Goal: Information Seeking & Learning: Compare options

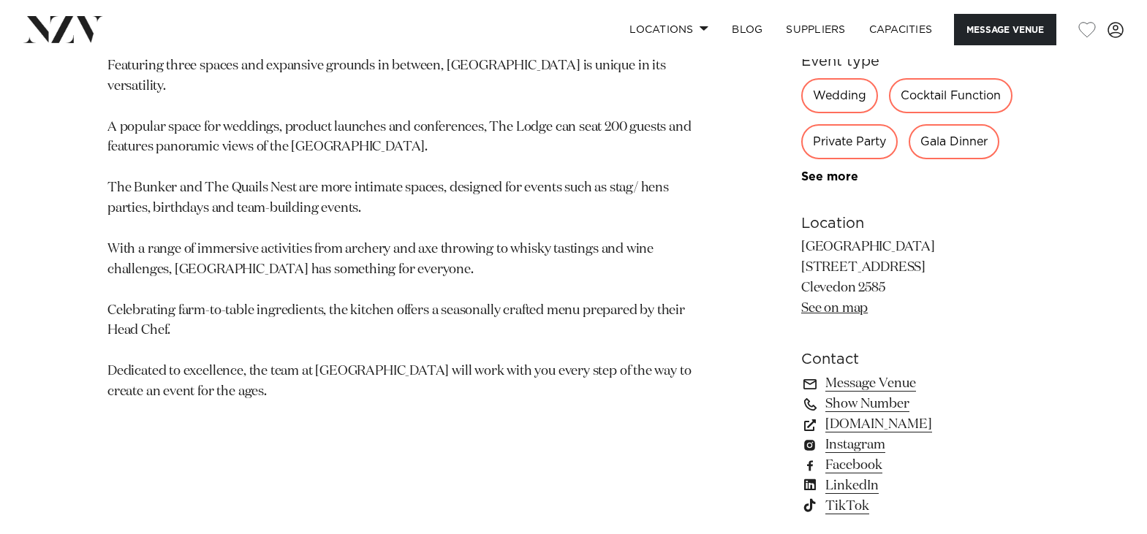
scroll to position [804, 0]
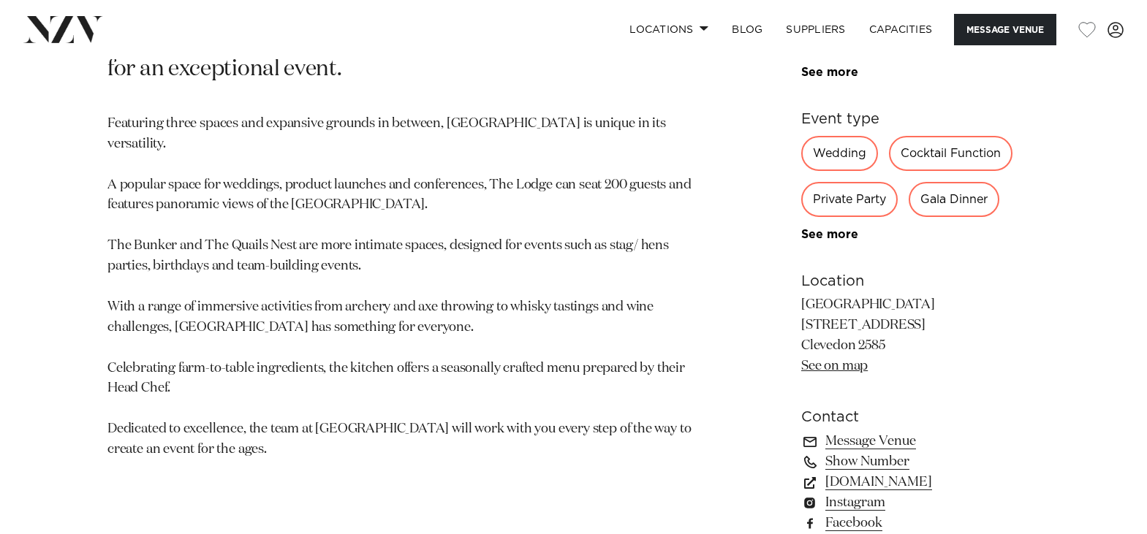
click at [823, 369] on link "See on map" at bounding box center [834, 366] width 67 height 13
click at [813, 26] on link "SUPPLIERS" at bounding box center [815, 29] width 83 height 31
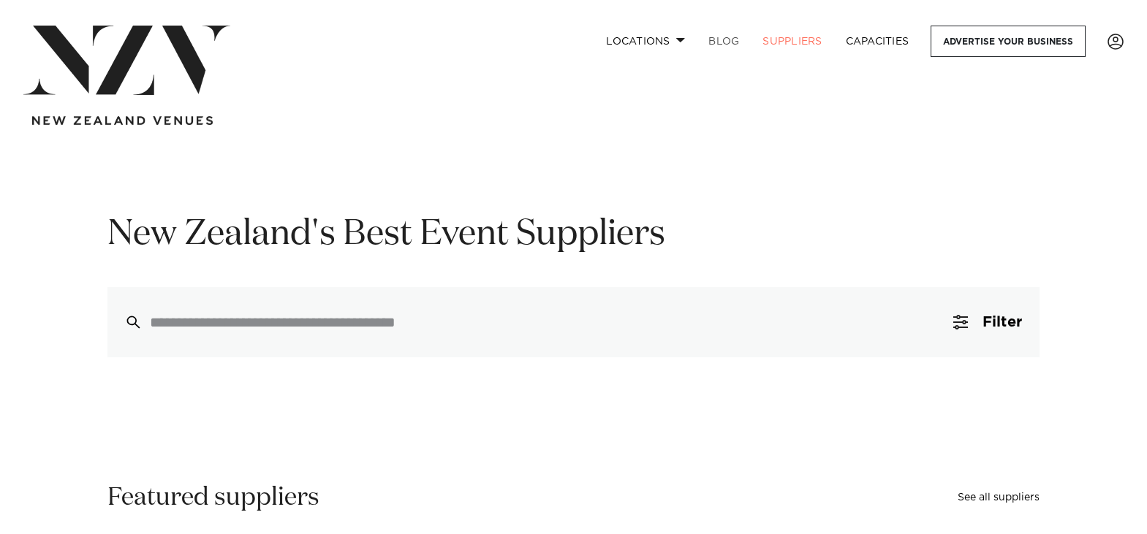
click at [720, 39] on link "BLOG" at bounding box center [723, 41] width 54 height 31
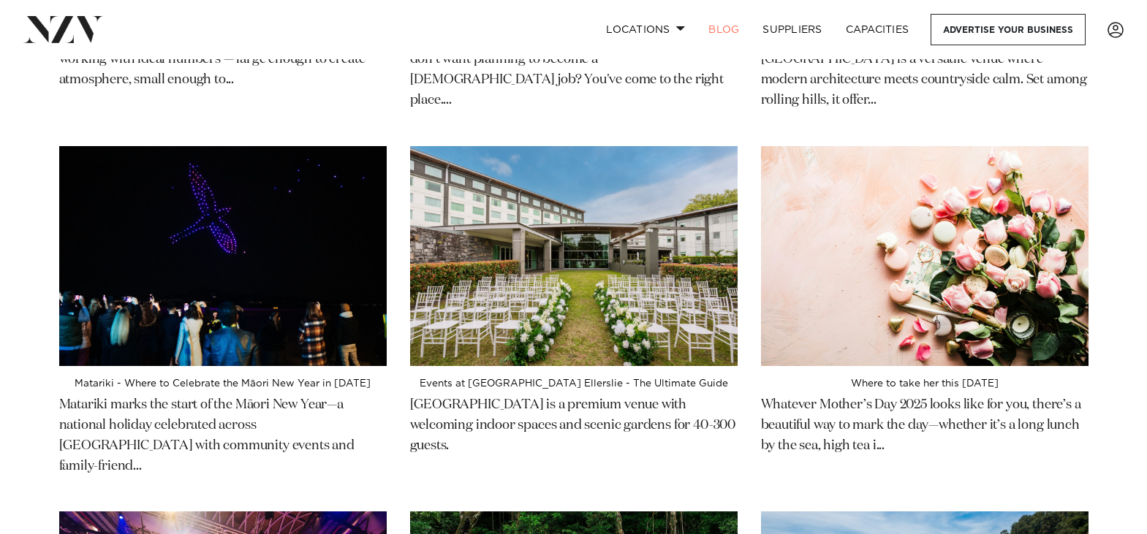
scroll to position [146, 0]
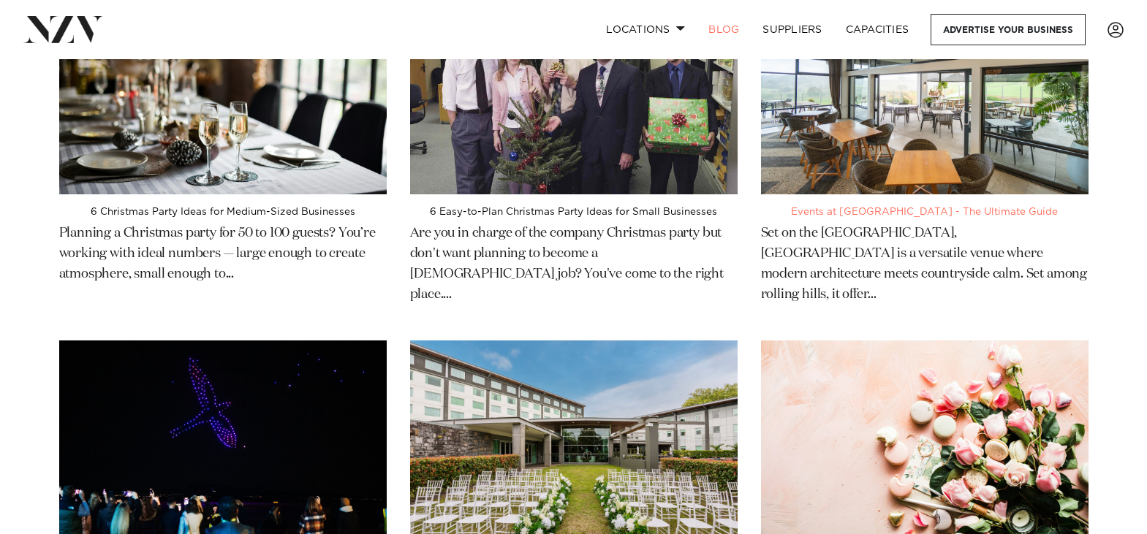
click at [870, 213] on h4 "Events at Wainui Golf Club - The Ultimate Guide" at bounding box center [924, 212] width 327 height 12
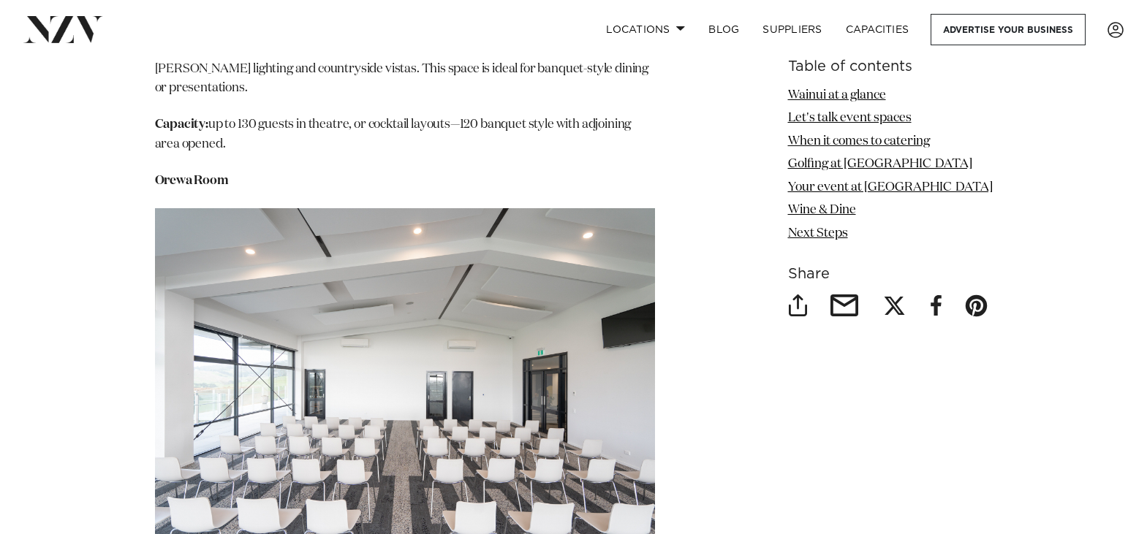
scroll to position [2704, 0]
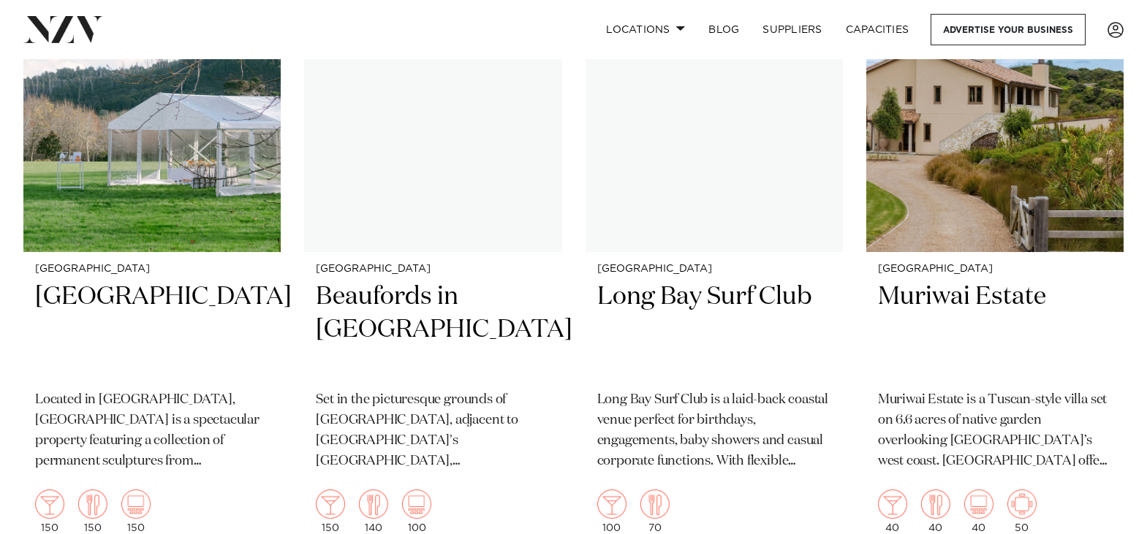
scroll to position [18635, 0]
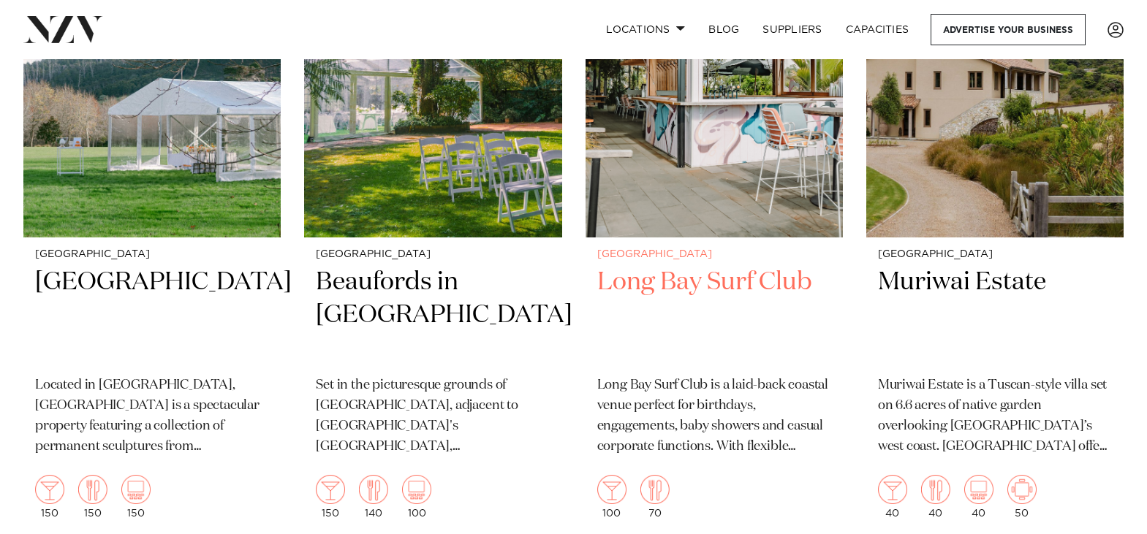
click at [700, 266] on h2 "Long Bay Surf Club" at bounding box center [714, 315] width 234 height 99
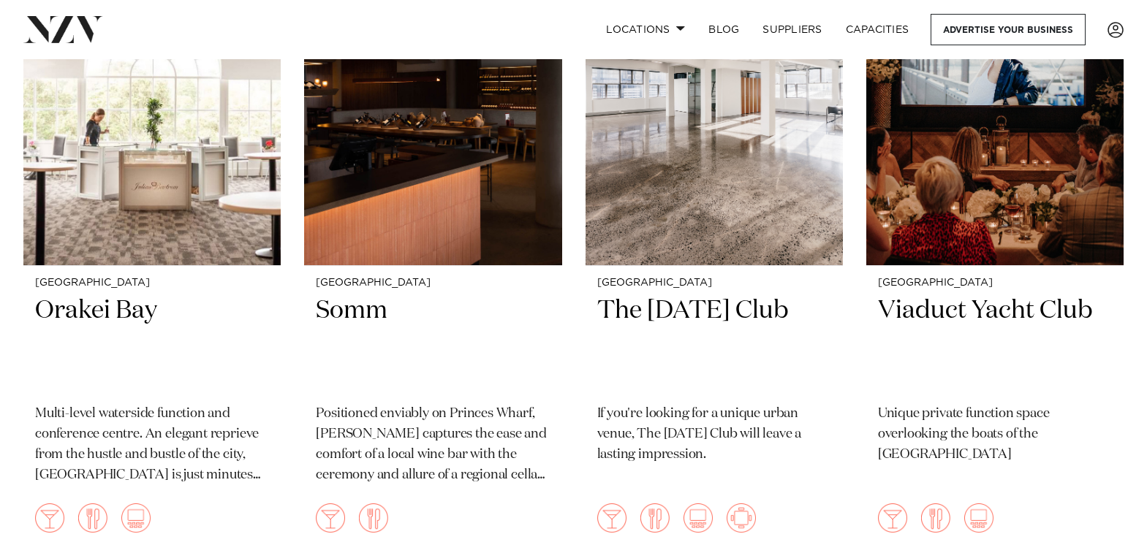
scroll to position [15968, 0]
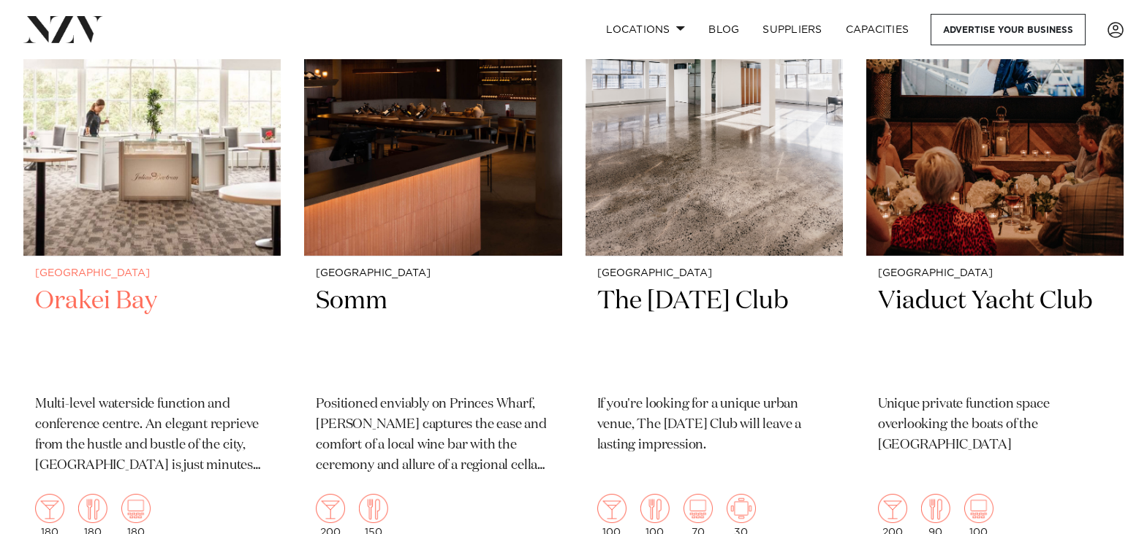
click at [72, 285] on h2 "Orakei Bay" at bounding box center [152, 334] width 234 height 99
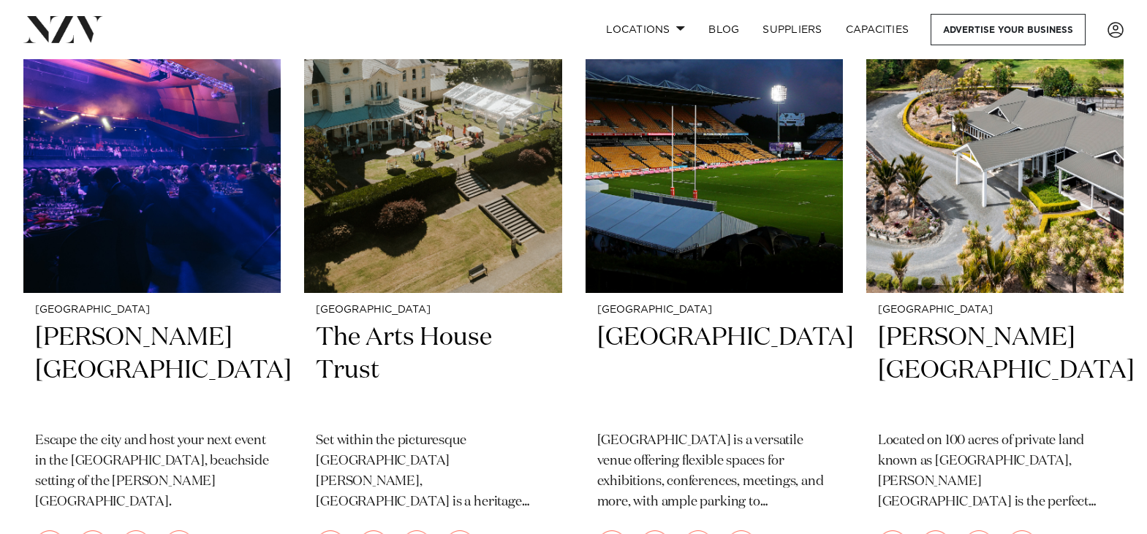
scroll to position [11937, 0]
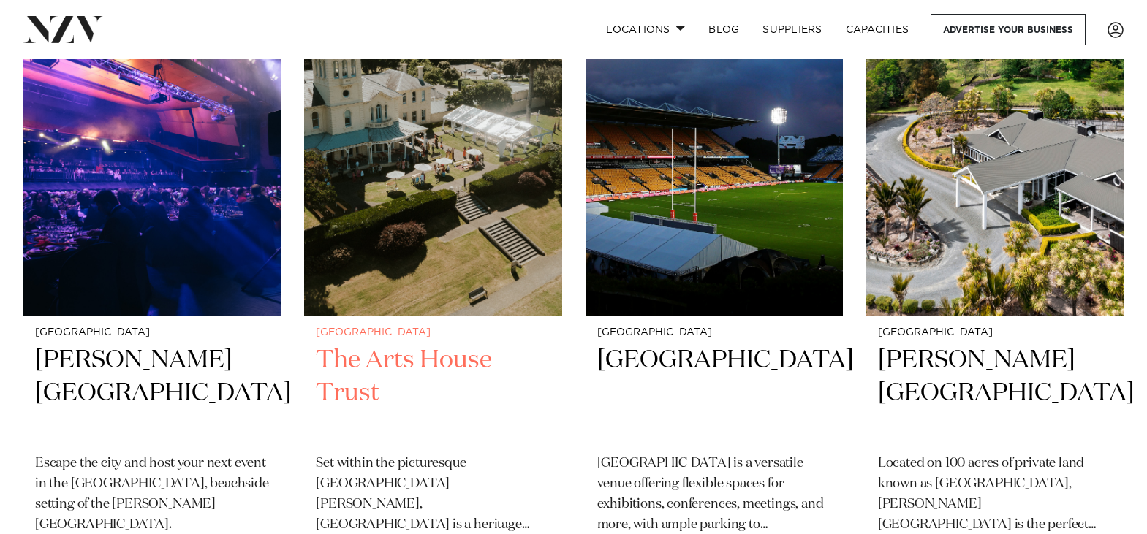
click at [391, 344] on h2 "The Arts House Trust" at bounding box center [433, 393] width 234 height 99
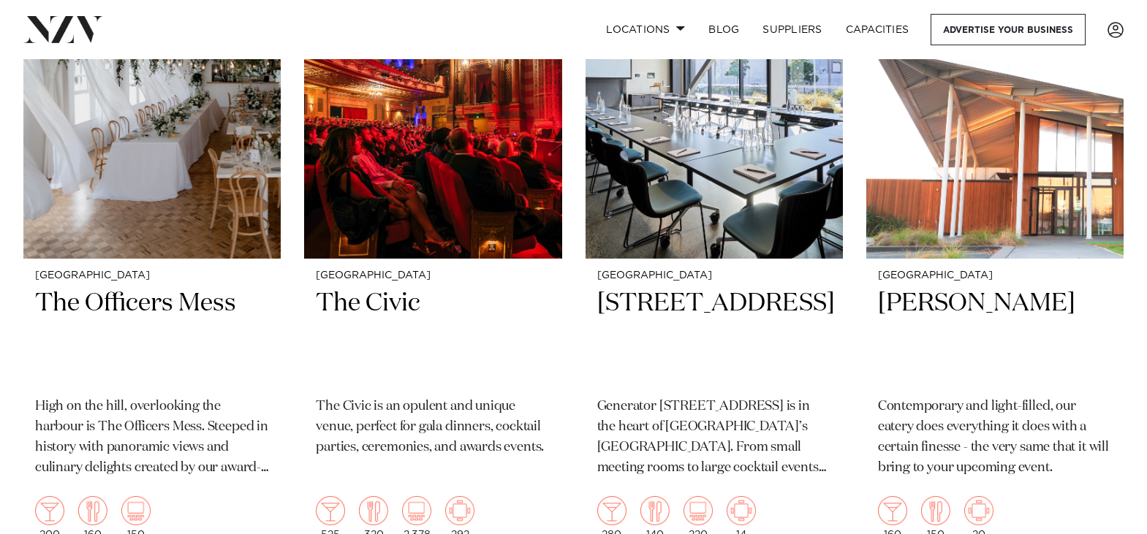
scroll to position [8659, 0]
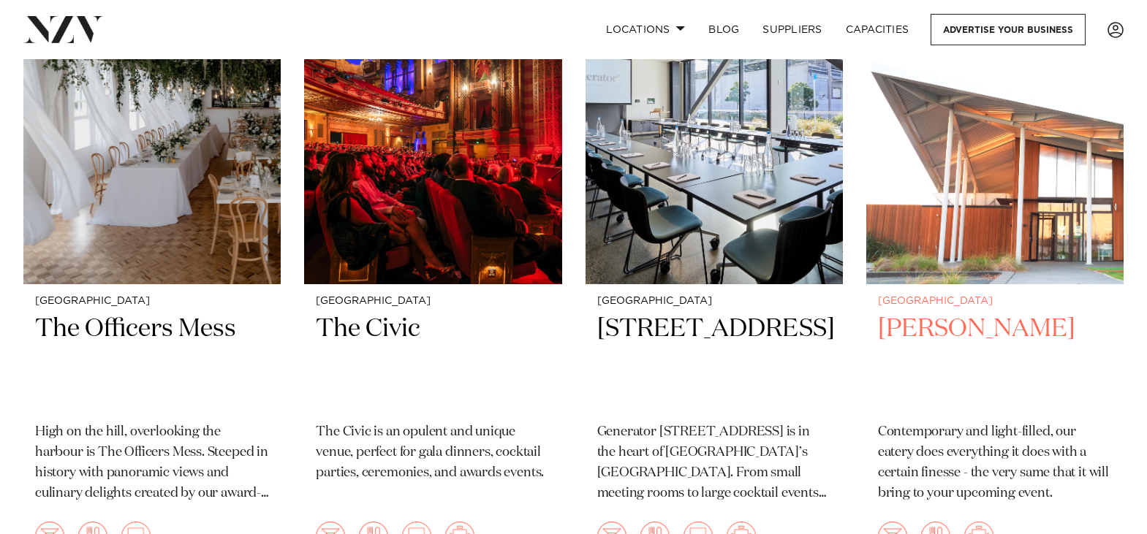
click at [916, 313] on h2 "Percy" at bounding box center [995, 362] width 234 height 99
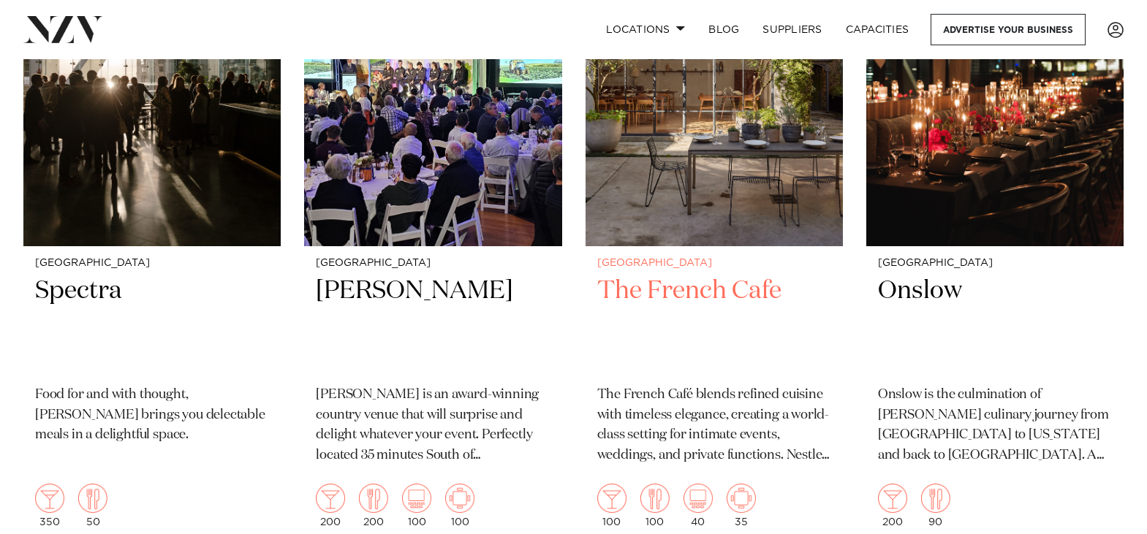
scroll to position [7300, 0]
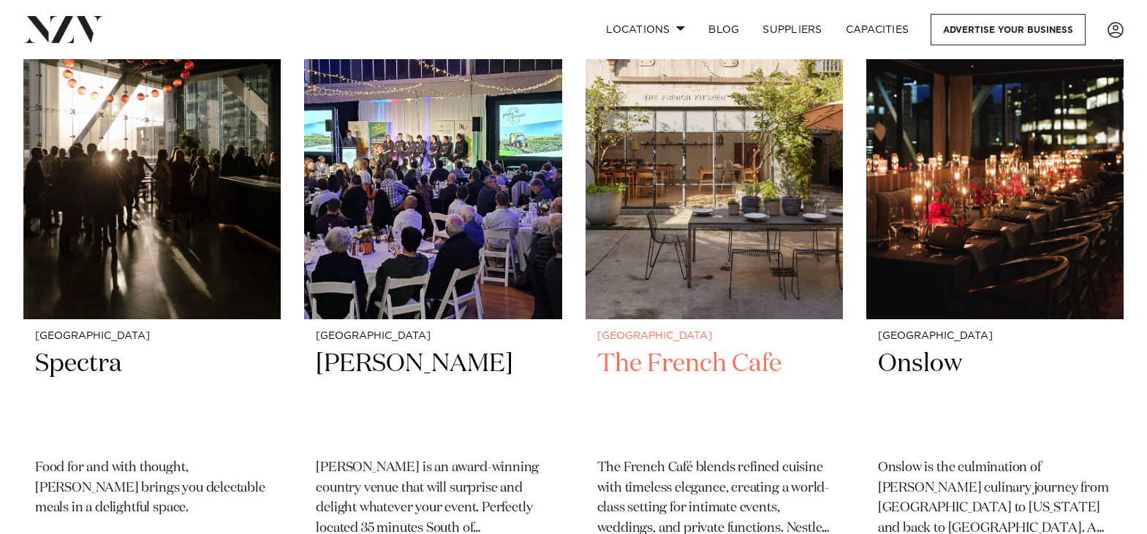
click at [665, 348] on h2 "The French Cafe" at bounding box center [714, 397] width 234 height 99
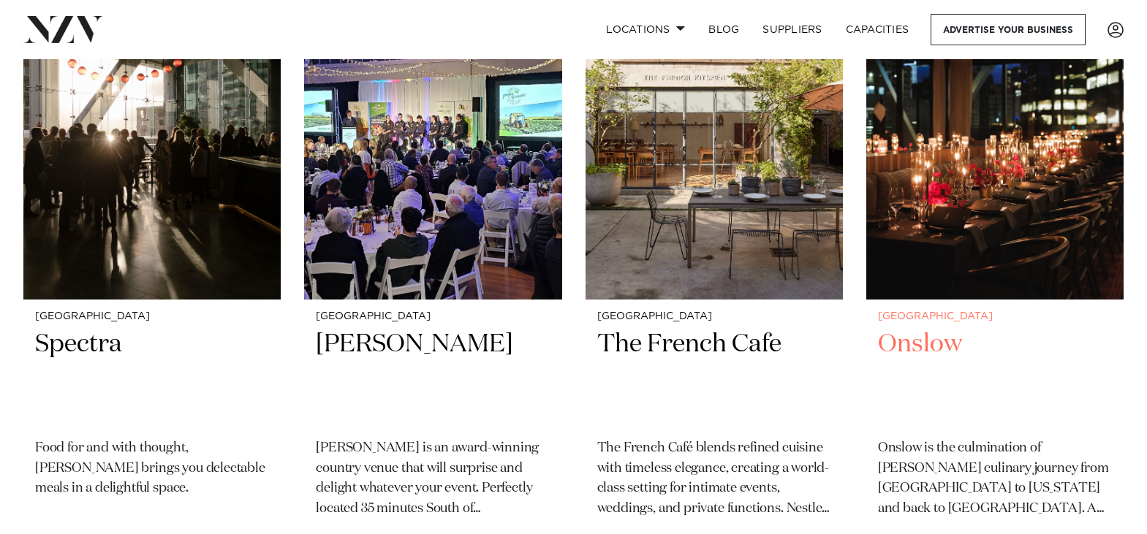
scroll to position [7336, 0]
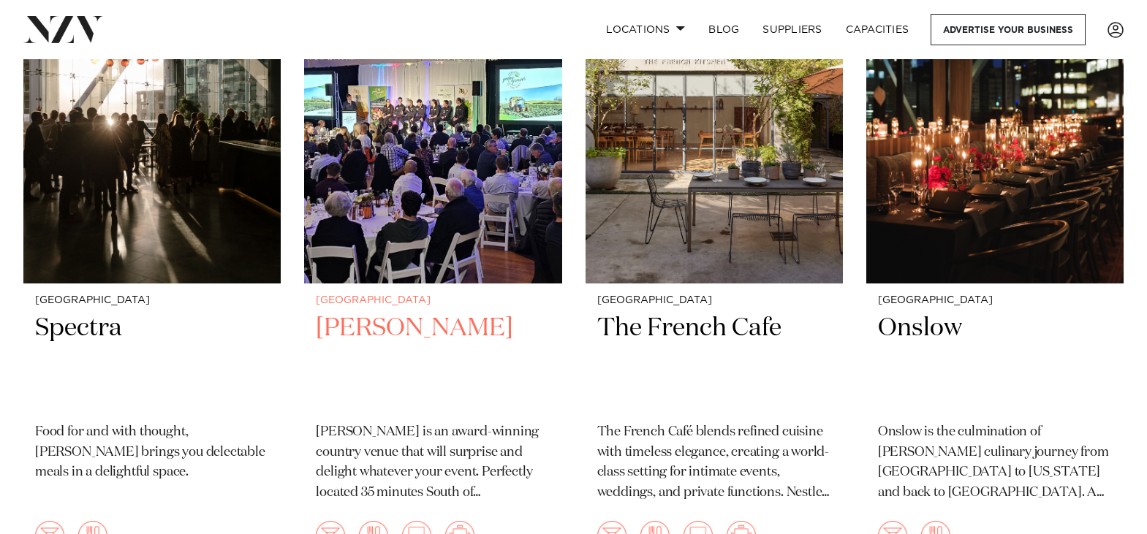
click at [360, 312] on h2 "LaValla" at bounding box center [433, 361] width 234 height 99
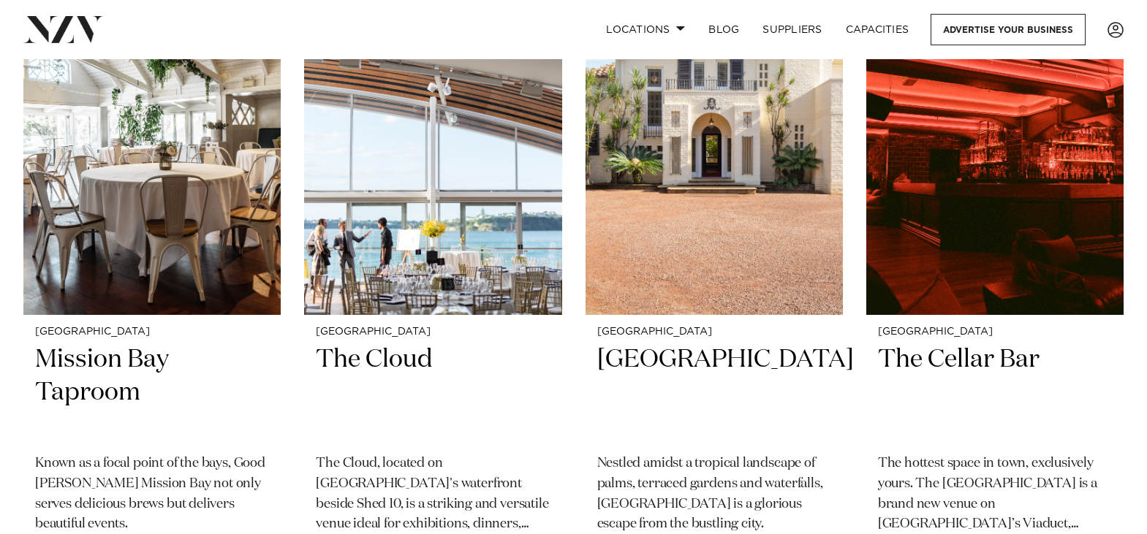
scroll to position [6641, 0]
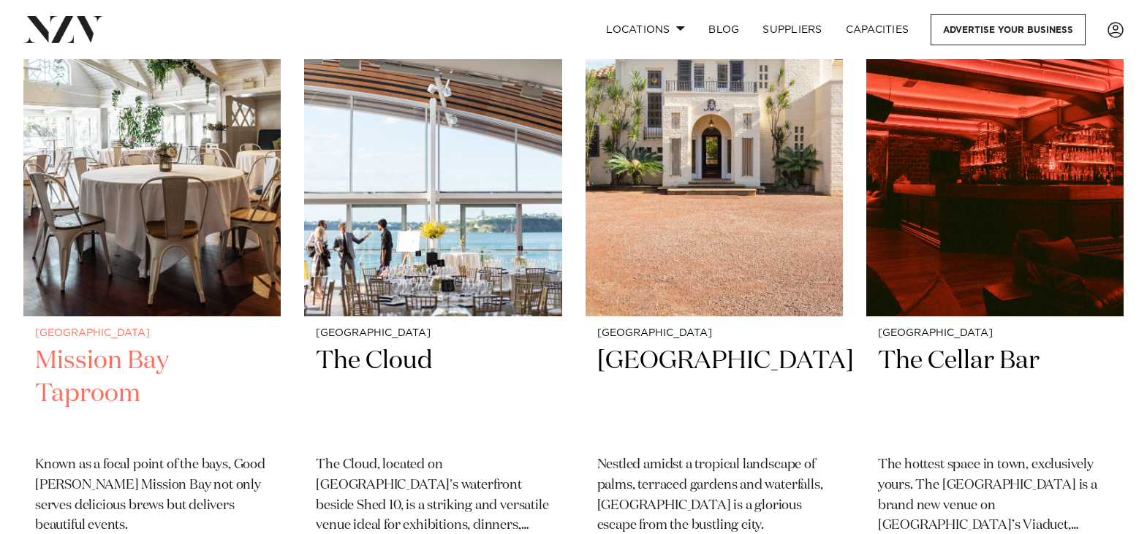
click at [78, 345] on h2 "Mission Bay Taproom" at bounding box center [152, 394] width 234 height 99
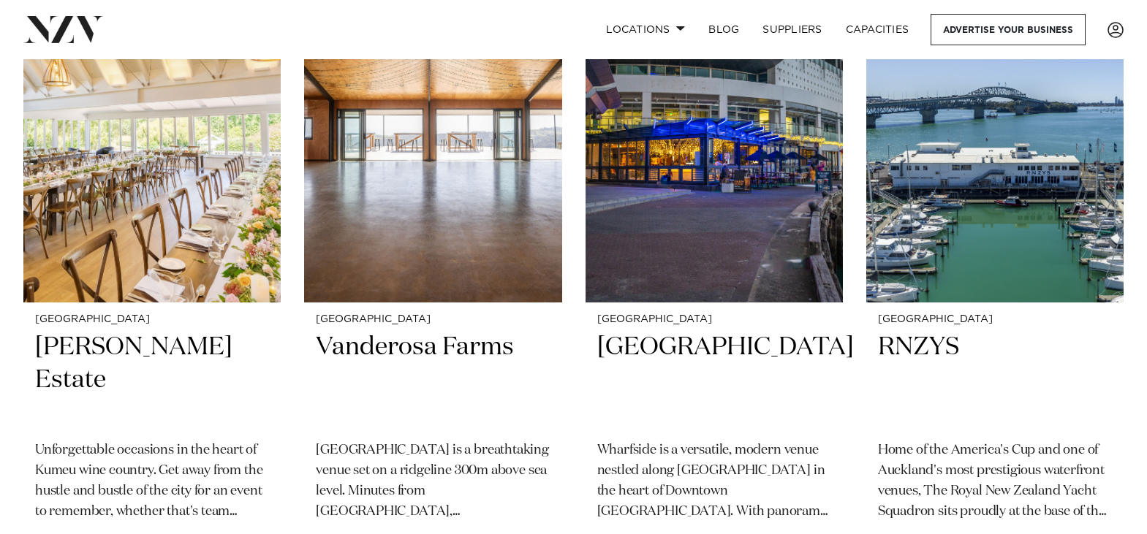
scroll to position [4708, 0]
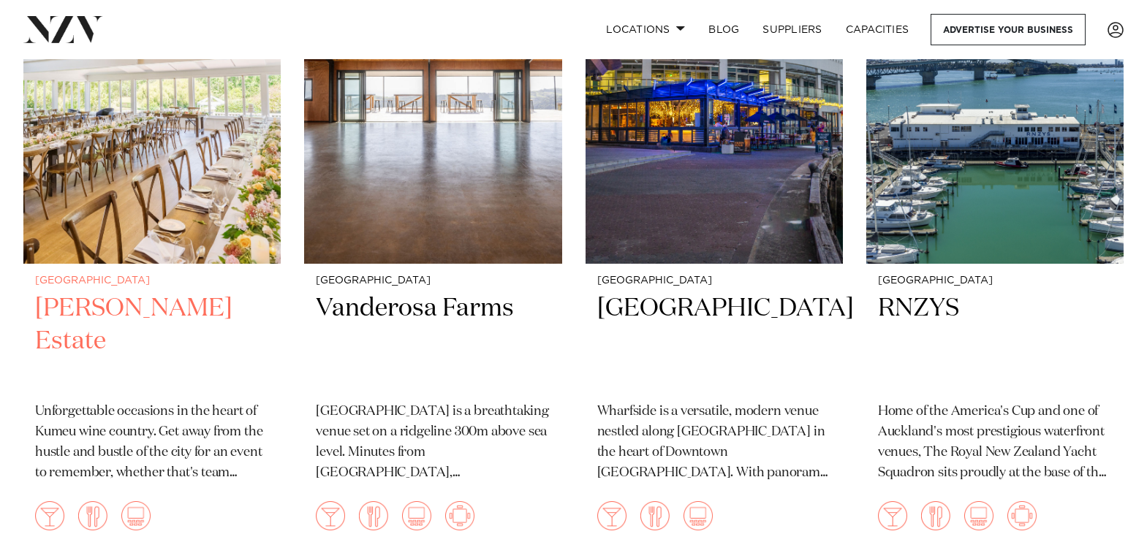
click at [74, 292] on h2 "[PERSON_NAME] Estate" at bounding box center [152, 341] width 234 height 99
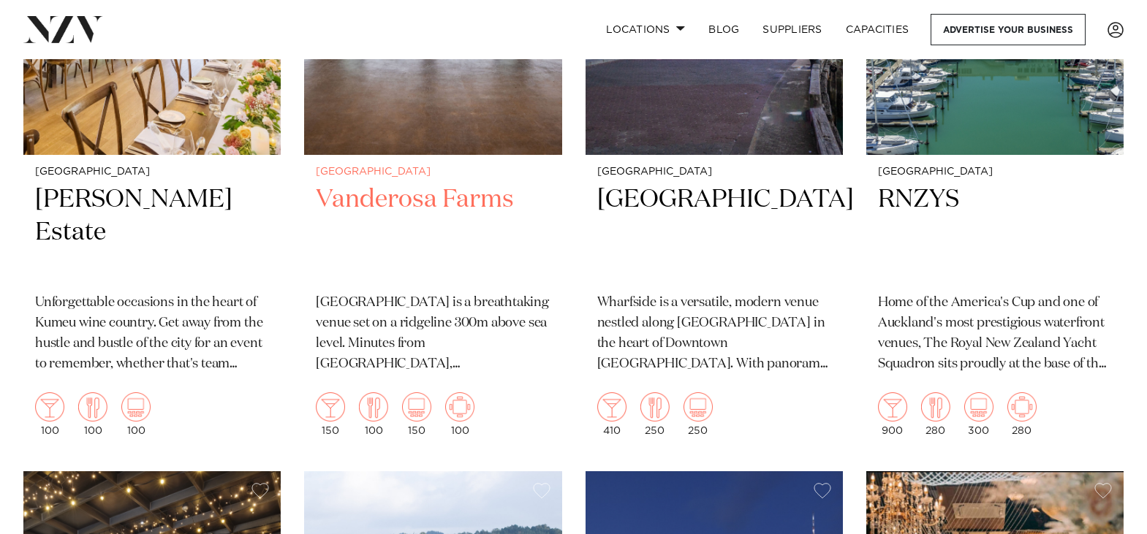
scroll to position [4832, 0]
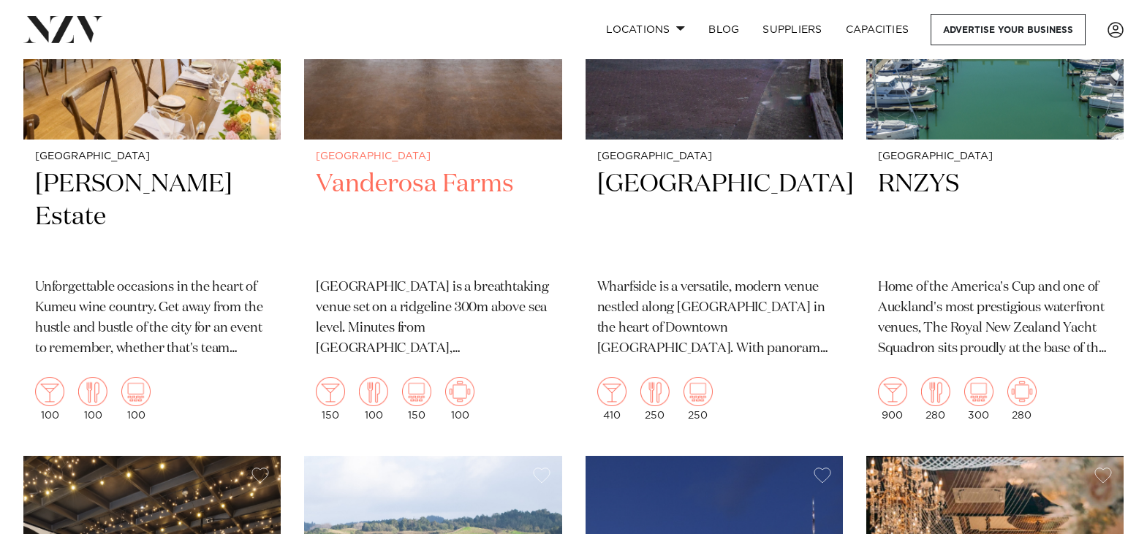
click at [396, 168] on h2 "Vanderosa Farms" at bounding box center [433, 217] width 234 height 99
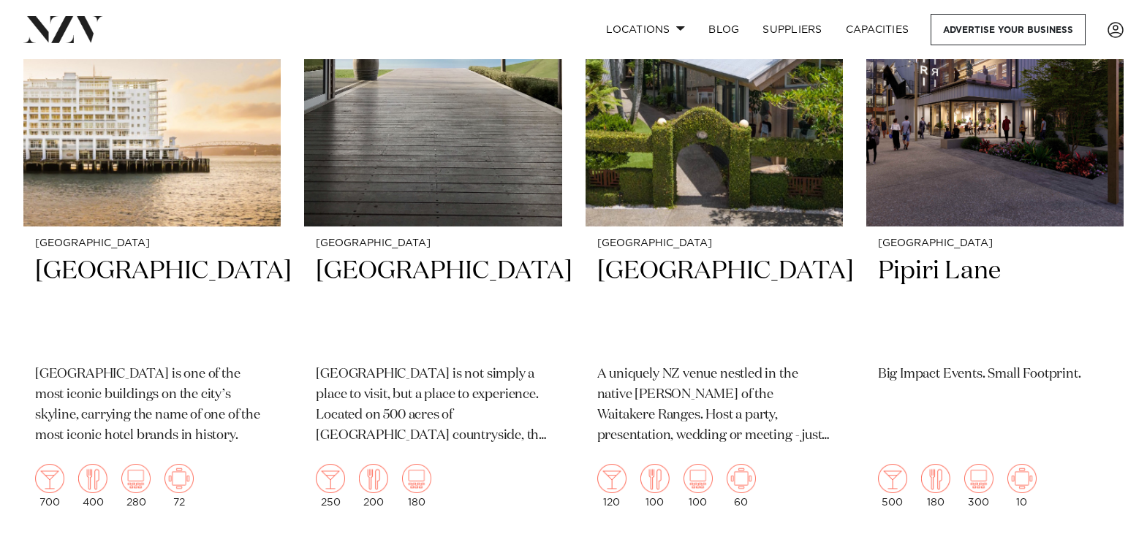
scroll to position [791, 0]
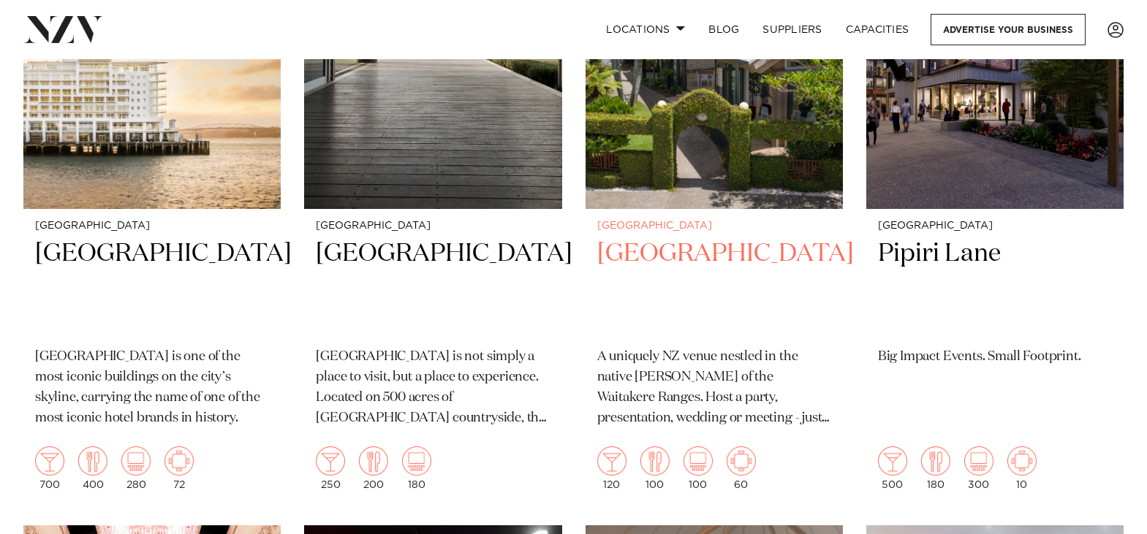
click at [655, 238] on h2 "[GEOGRAPHIC_DATA]" at bounding box center [714, 287] width 234 height 99
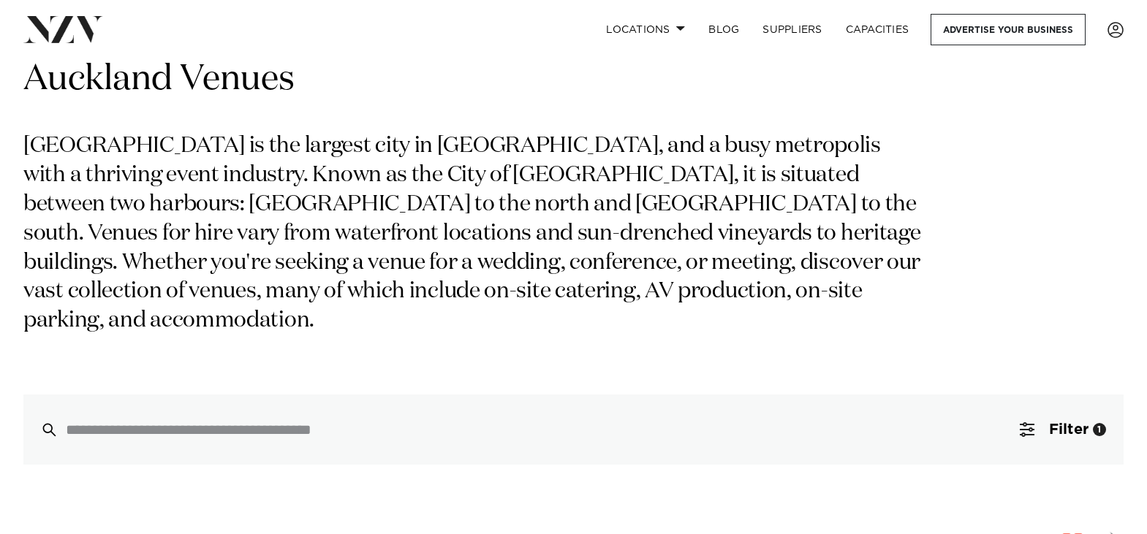
scroll to position [0, 0]
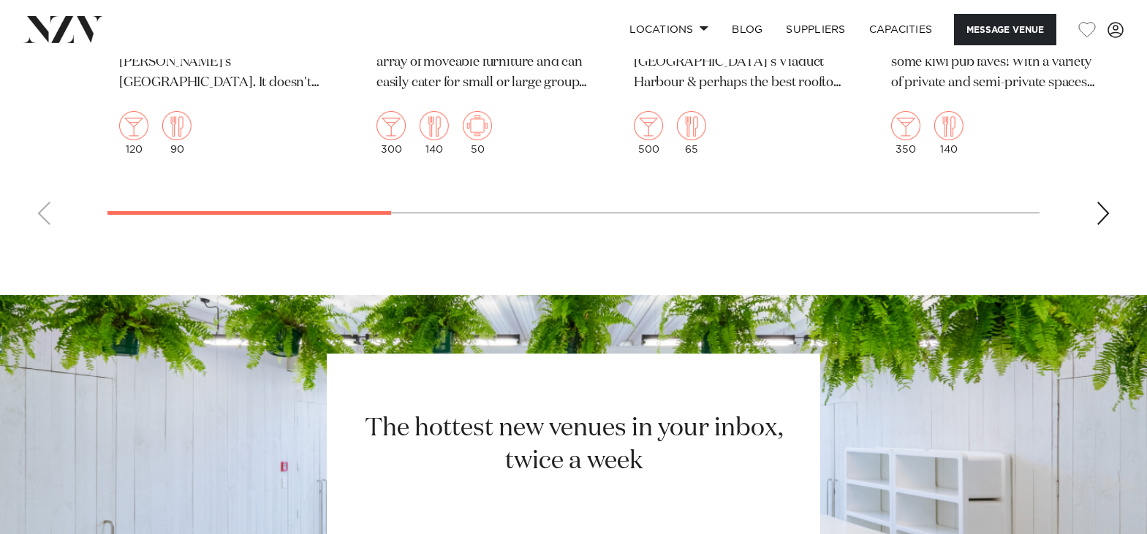
scroll to position [2490, 0]
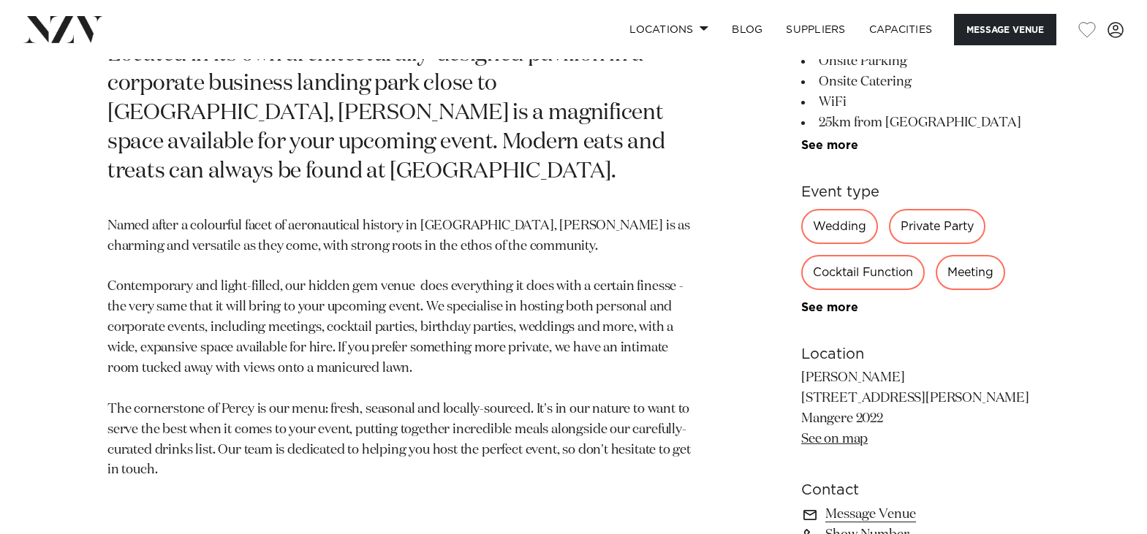
scroll to position [292, 0]
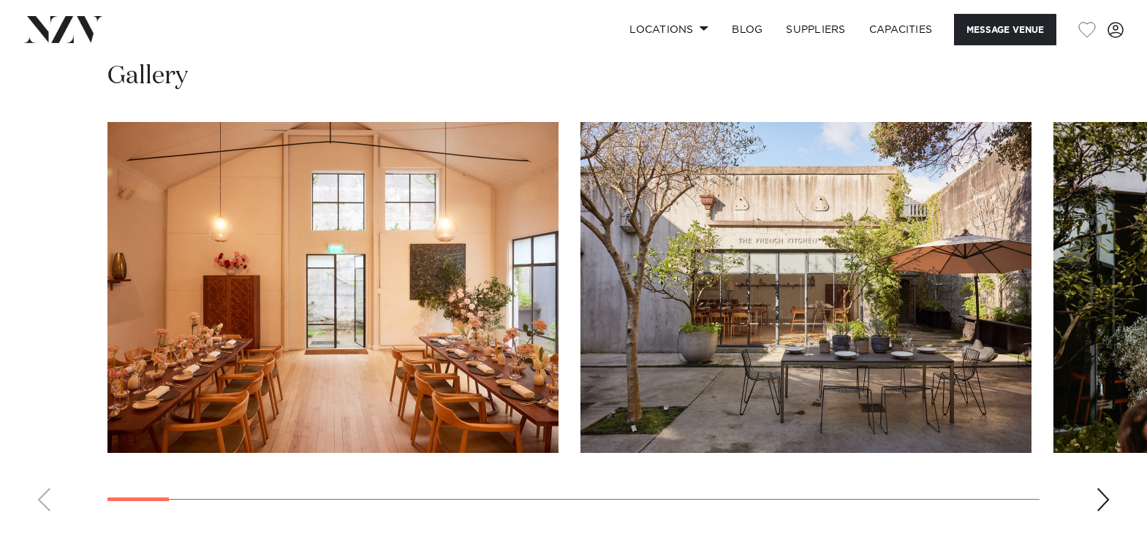
scroll to position [1315, 0]
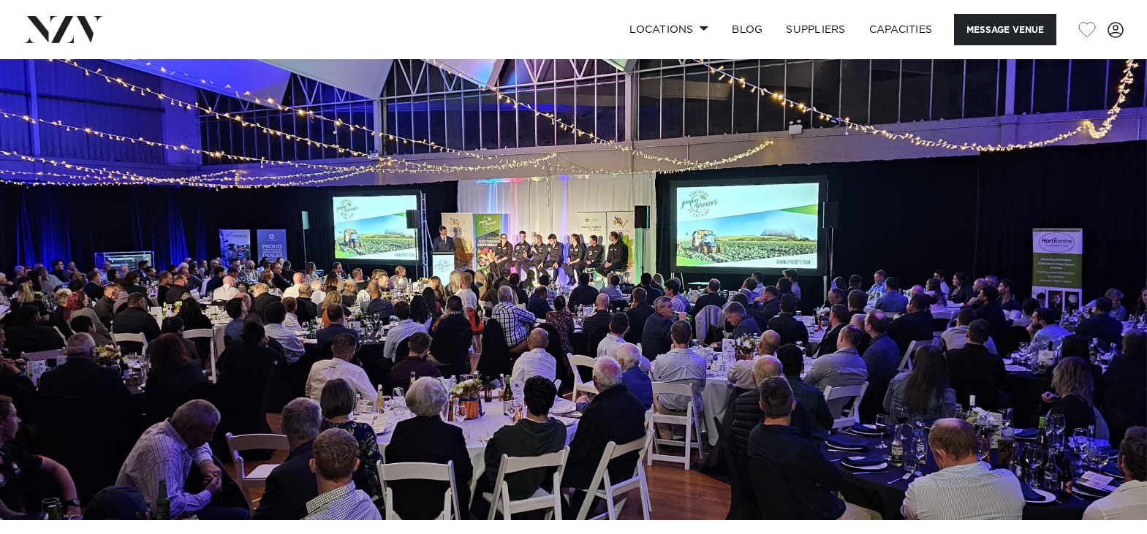
scroll to position [73, 0]
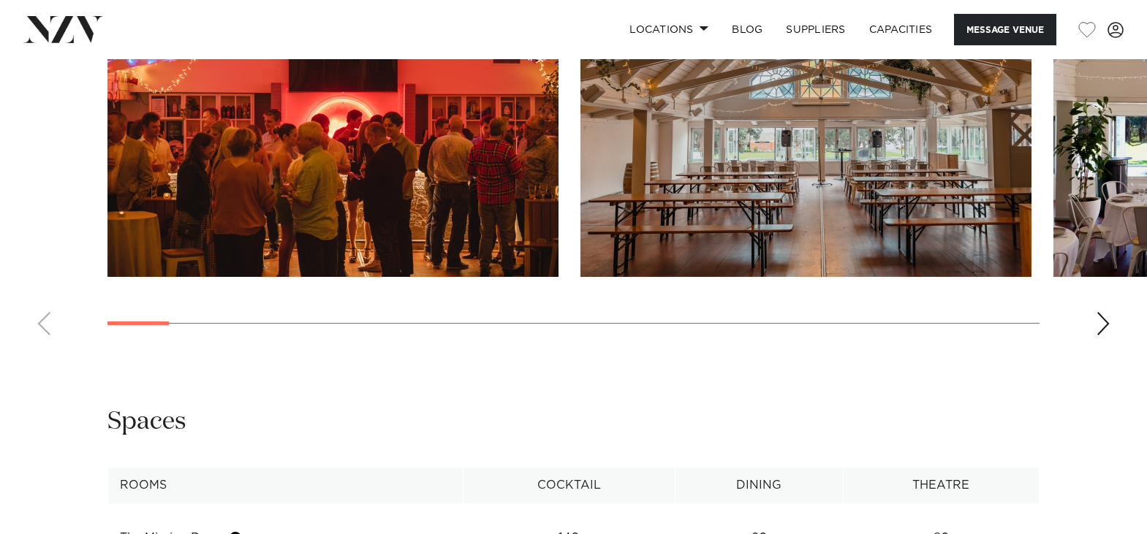
scroll to position [1608, 0]
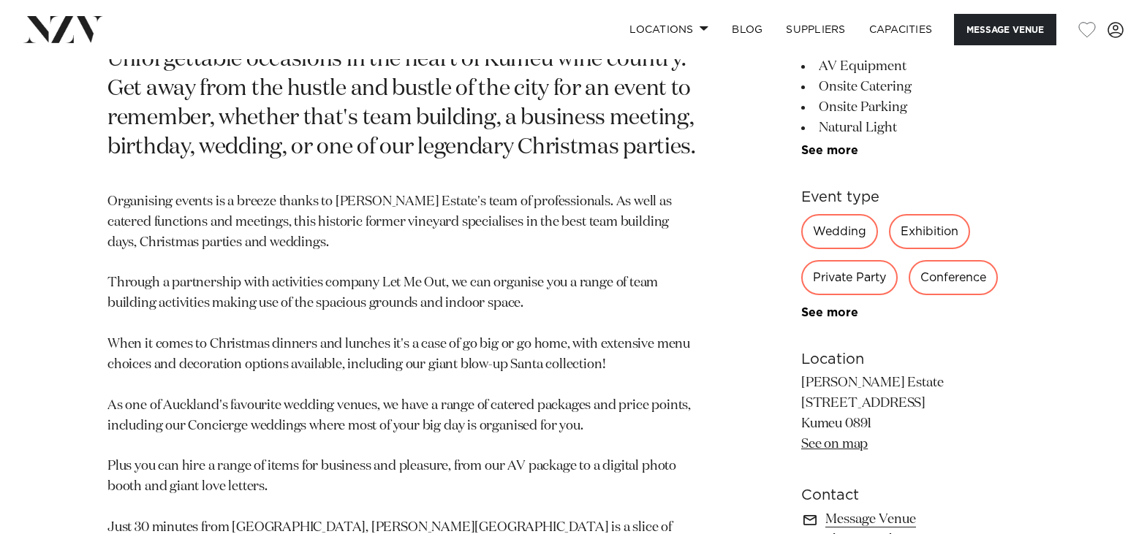
scroll to position [731, 0]
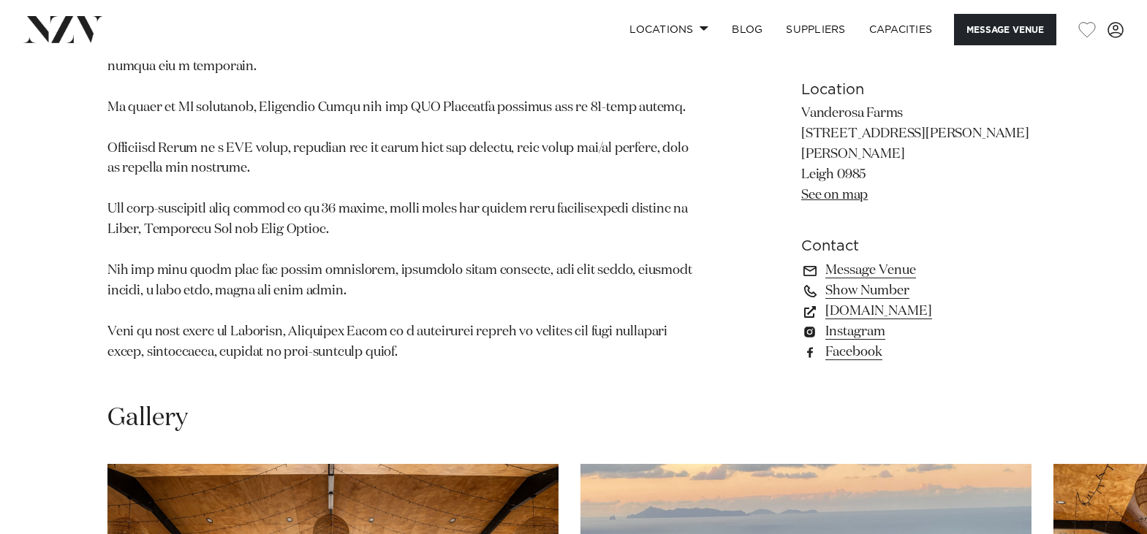
scroll to position [1023, 0]
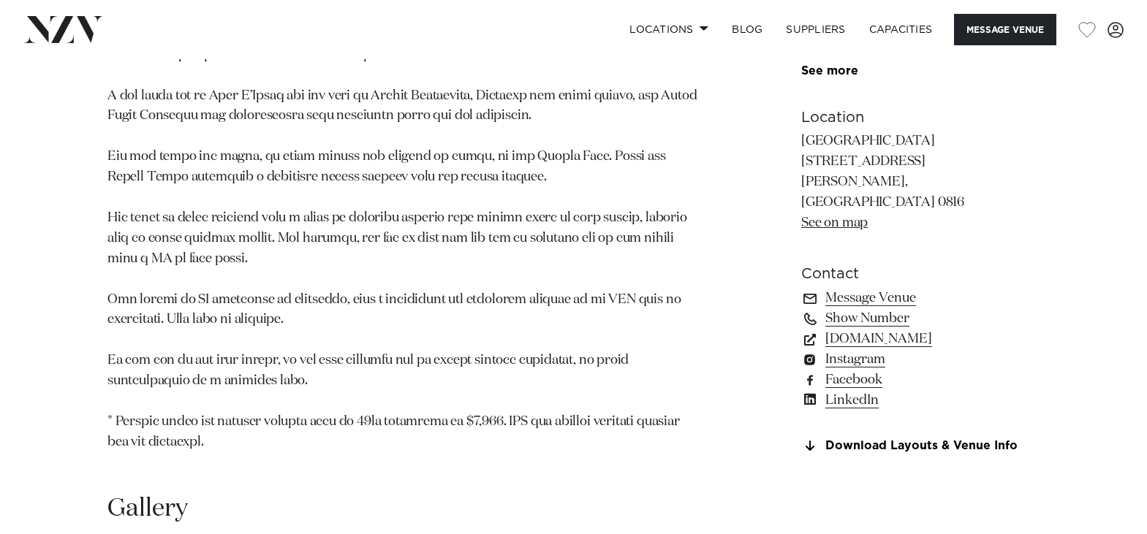
scroll to position [950, 0]
